Goal: Information Seeking & Learning: Learn about a topic

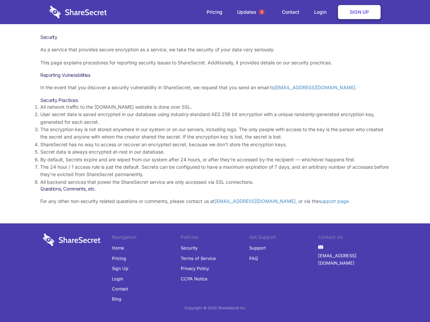
click at [215, 161] on li "By default, Secrets expire and are wiped from our system after 24 hours, or aft…" at bounding box center [214, 159] width 349 height 7
click at [262, 12] on span "1" at bounding box center [261, 11] width 5 height 5
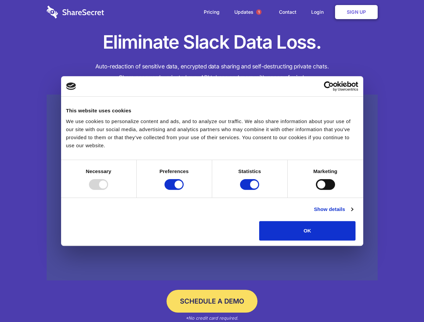
click at [108, 190] on div at bounding box center [98, 184] width 19 height 11
click at [184, 190] on input "Preferences" at bounding box center [174, 184] width 19 height 11
checkbox input "false"
click at [251, 190] on input "Statistics" at bounding box center [249, 184] width 19 height 11
checkbox input "false"
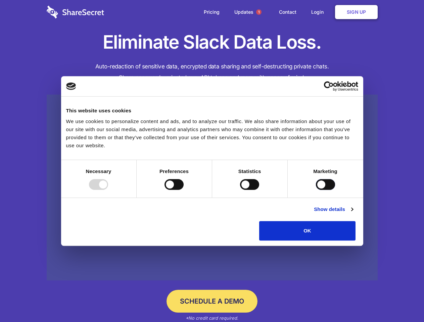
click at [316, 190] on input "Marketing" at bounding box center [325, 184] width 19 height 11
checkbox input "true"
click at [353, 214] on link "Show details" at bounding box center [333, 210] width 39 height 8
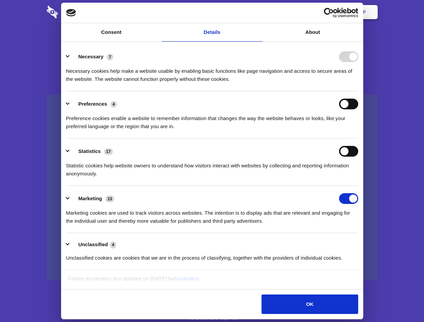
click at [361, 243] on ul "Necessary 7 Necessary cookies help make a website usable by enabling basic func…" at bounding box center [212, 157] width 299 height 226
click at [259, 12] on span "1" at bounding box center [258, 11] width 5 height 5
